Goal: Check status: Check status

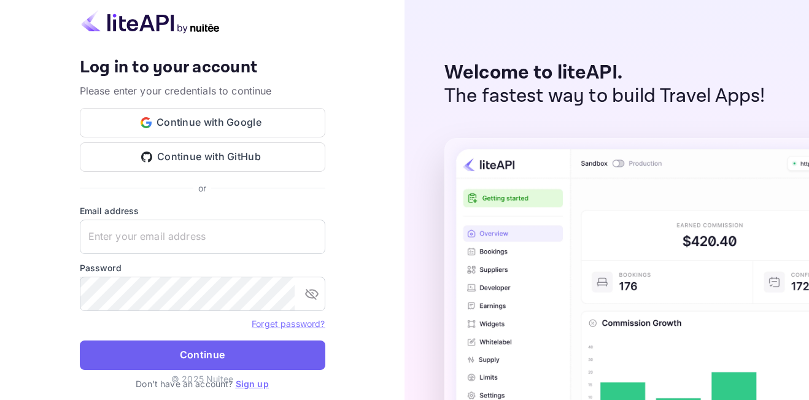
type input "[EMAIL_ADDRESS][DOMAIN_NAME]"
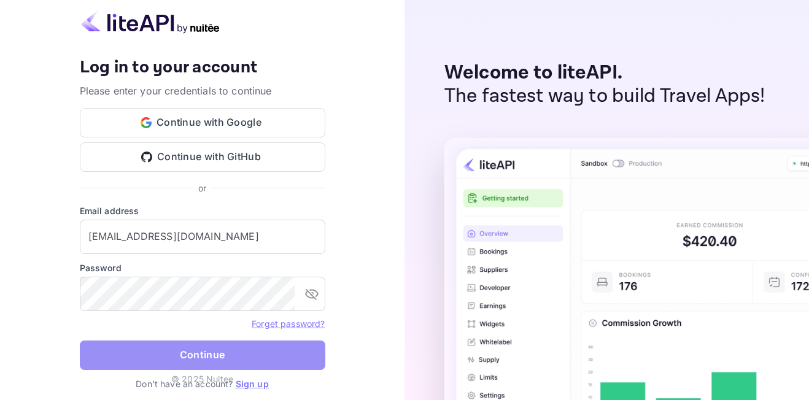
click at [221, 353] on button "Continue" at bounding box center [203, 355] width 246 height 29
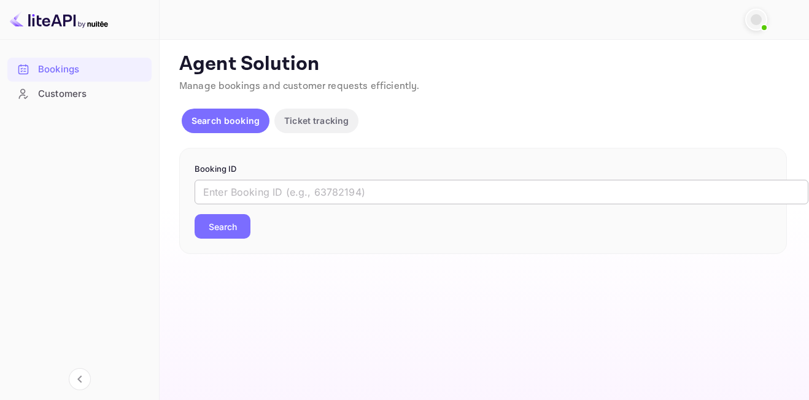
click at [322, 195] on input "text" at bounding box center [502, 192] width 614 height 25
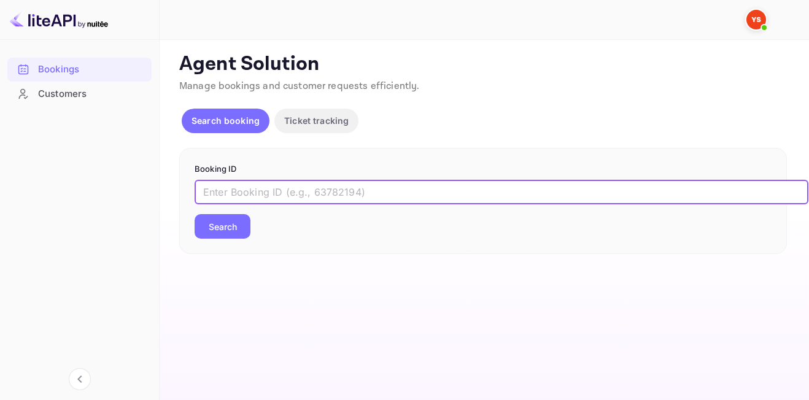
paste input "9003095"
type input "9003095"
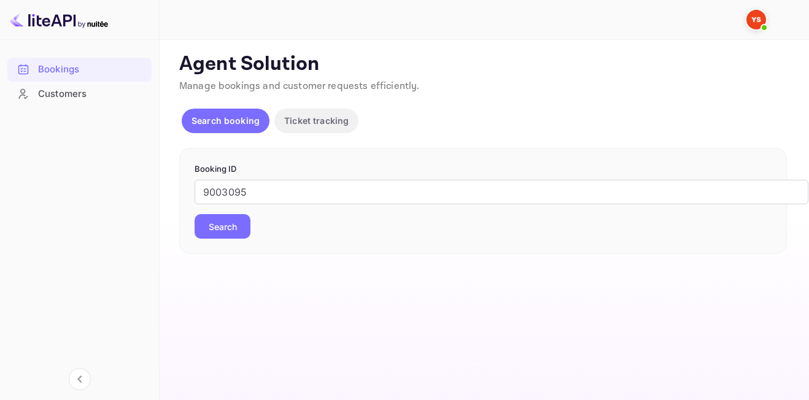
click at [219, 226] on button "Search" at bounding box center [223, 226] width 56 height 25
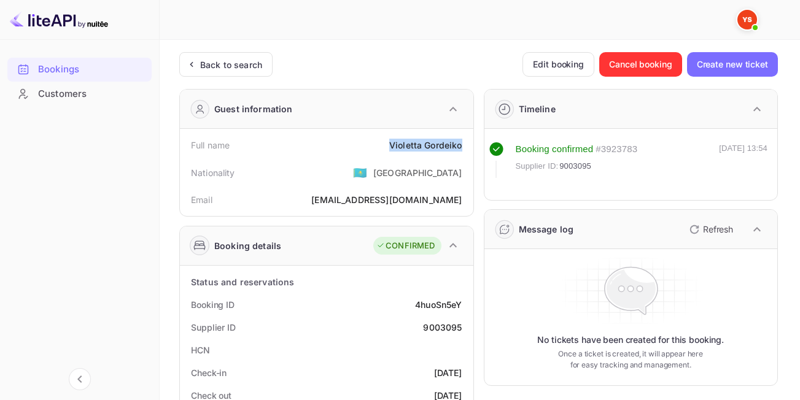
drag, startPoint x: 388, startPoint y: 144, endPoint x: 464, endPoint y: 146, distance: 76.2
click at [464, 146] on div "Full name [PERSON_NAME]" at bounding box center [327, 145] width 284 height 23
copy div "[PERSON_NAME]"
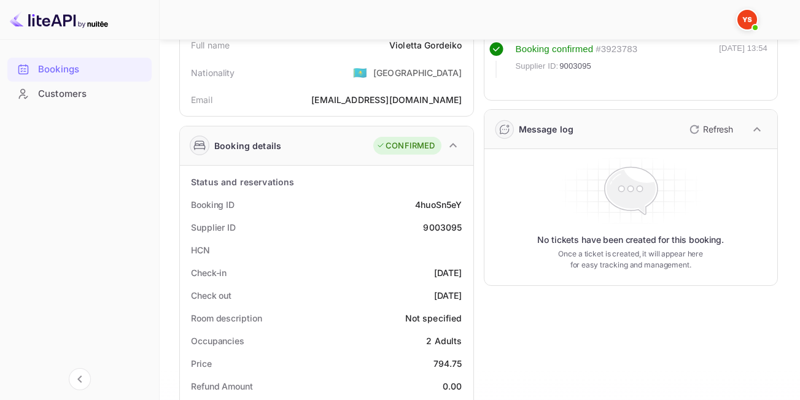
scroll to position [246, 0]
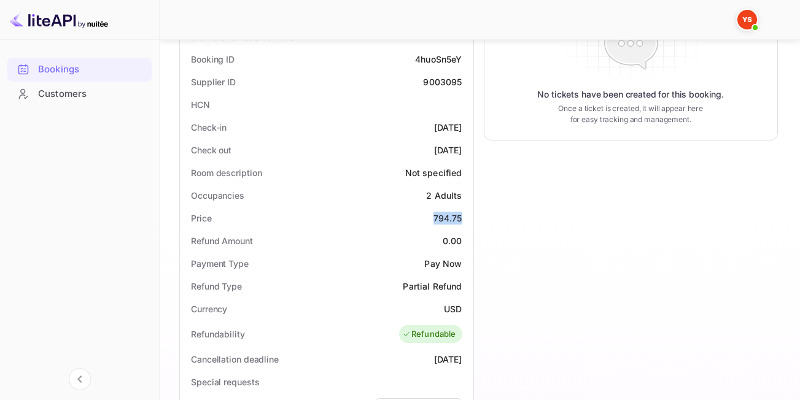
drag, startPoint x: 427, startPoint y: 221, endPoint x: 466, endPoint y: 221, distance: 38.1
click at [466, 221] on div "Price 794.75" at bounding box center [327, 218] width 284 height 23
copy div "794.75"
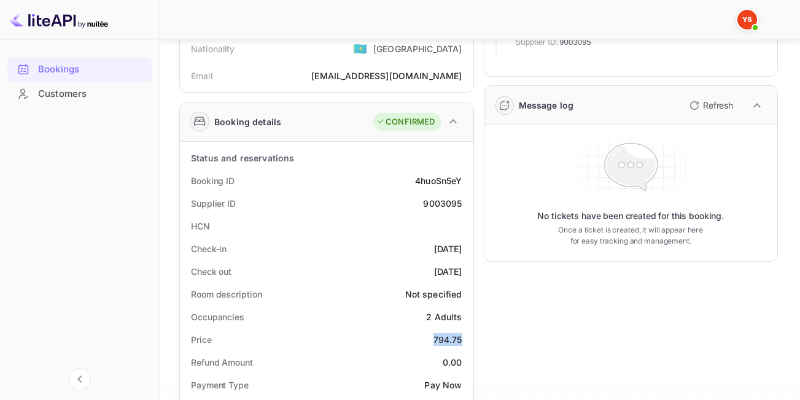
scroll to position [123, 0]
click at [362, 201] on div "Supplier ID 9003095" at bounding box center [327, 204] width 284 height 23
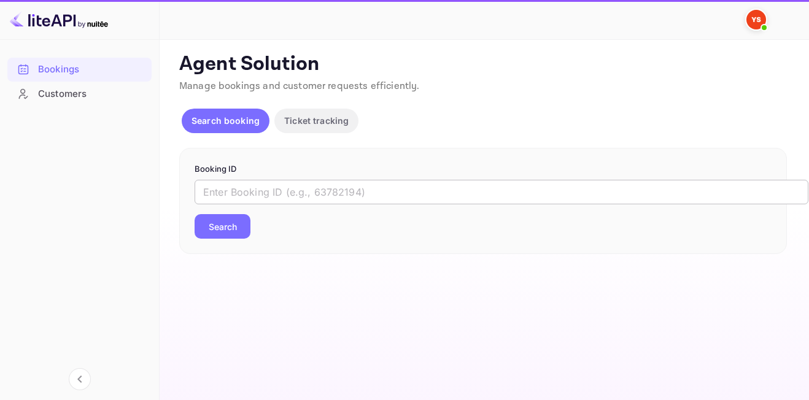
click at [319, 185] on input "text" at bounding box center [502, 192] width 614 height 25
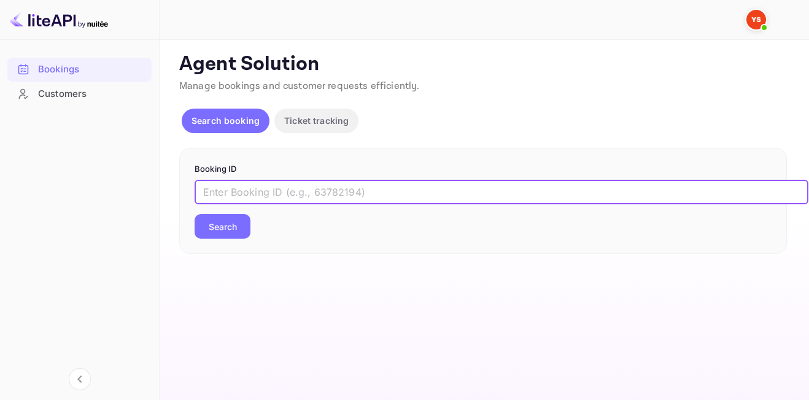
paste input "9003048"
type input "9003048"
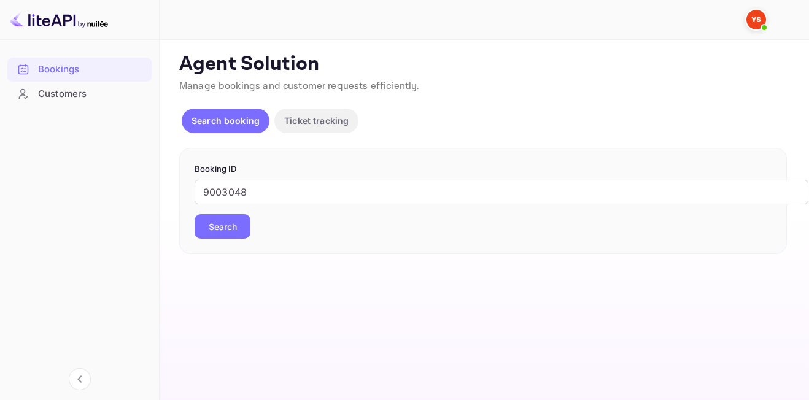
click at [226, 215] on button "Search" at bounding box center [223, 226] width 56 height 25
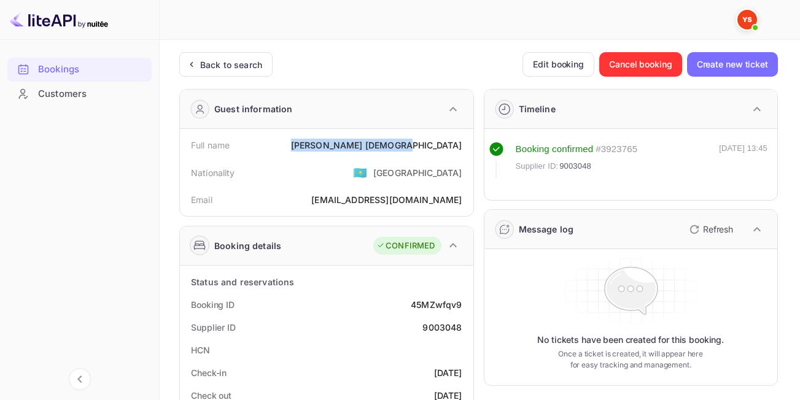
drag, startPoint x: 370, startPoint y: 147, endPoint x: 466, endPoint y: 146, distance: 96.4
click at [466, 146] on div "Full name [PERSON_NAME]" at bounding box center [327, 145] width 284 height 23
copy div "[PERSON_NAME]"
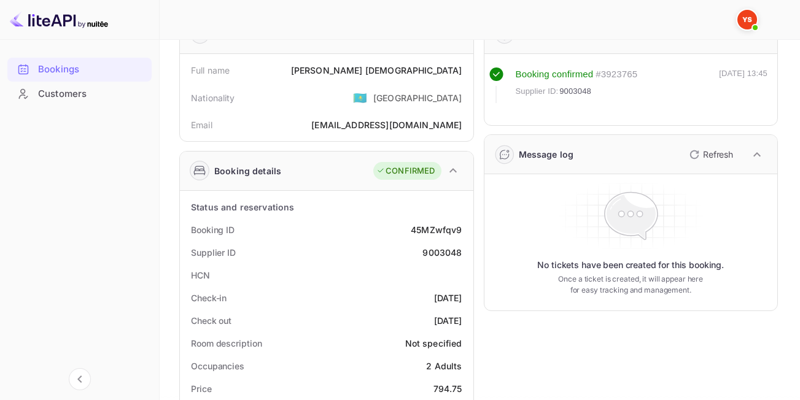
scroll to position [184, 0]
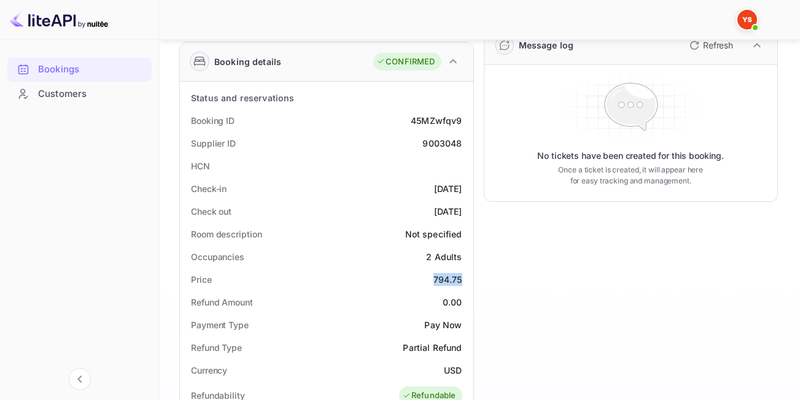
drag, startPoint x: 424, startPoint y: 280, endPoint x: 464, endPoint y: 278, distance: 39.3
click at [464, 278] on div "Price 794.75" at bounding box center [327, 279] width 284 height 23
copy div "794.75"
